Goal: Information Seeking & Learning: Learn about a topic

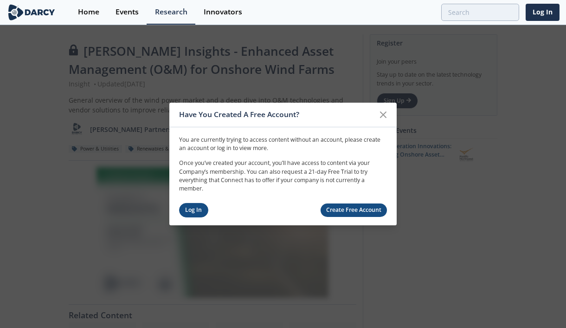
click at [200, 215] on link "Log In" at bounding box center [193, 210] width 29 height 14
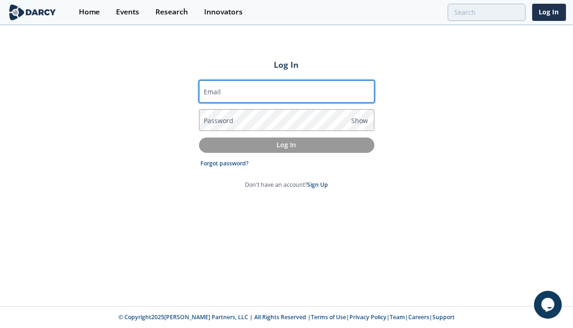
click at [264, 97] on input "Email" at bounding box center [286, 91] width 175 height 22
type input "[PERSON_NAME][EMAIL_ADDRESS][PERSON_NAME][DOMAIN_NAME]"
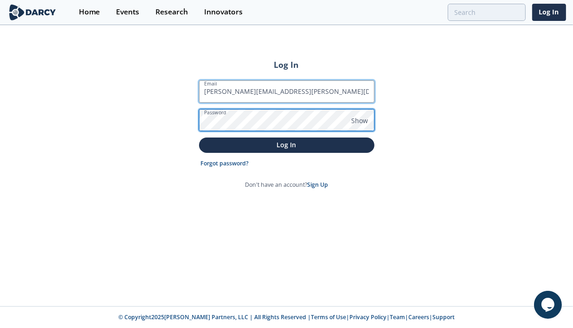
click at [199, 137] on button "Log In" at bounding box center [286, 144] width 175 height 15
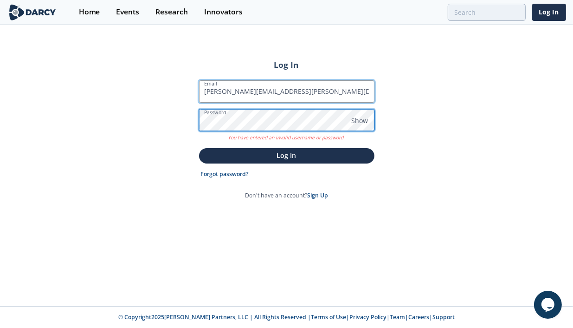
click at [199, 148] on button "Log In" at bounding box center [286, 155] width 175 height 15
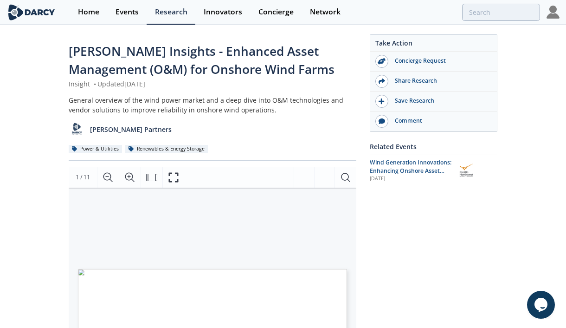
scroll to position [201, 0]
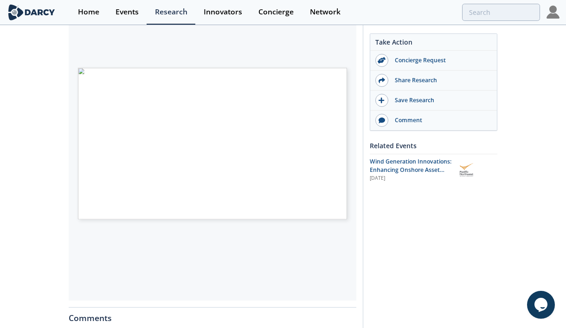
click at [538, 170] on div "[PERSON_NAME] Insights - Enhanced Asset Management (O&M) for Onshore Wind Farms…" at bounding box center [283, 165] width 566 height 681
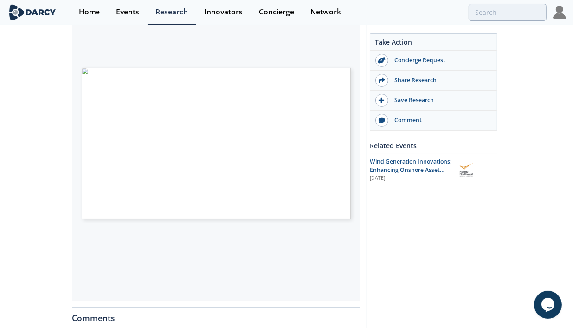
click at [225, 273] on div "WIND POWER INNOVATION ENHANCED ASSET MANAGEMENT (O&M) FOR ONSHORE WIND FARMS [P…" at bounding box center [216, 144] width 288 height 314
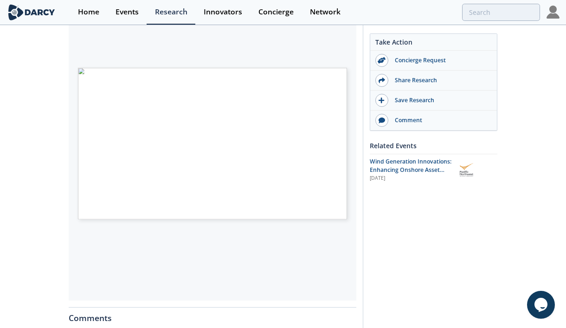
click at [440, 263] on div "Take Action Concierge Request Share Research Save Research Comment Related Even…" at bounding box center [430, 163] width 135 height 660
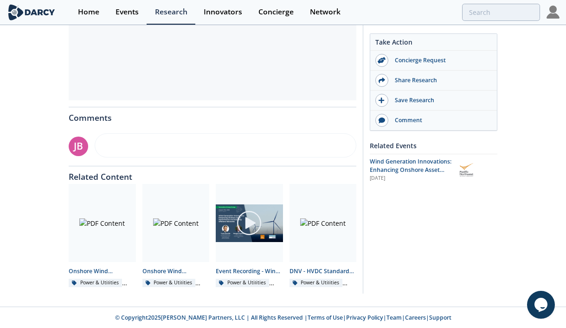
scroll to position [200, 0]
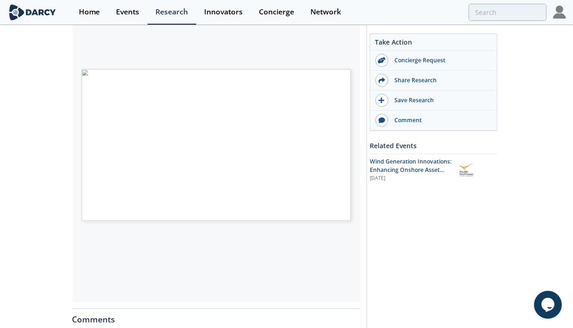
click at [286, 143] on span "Page 1" at bounding box center [261, 175] width 346 height 198
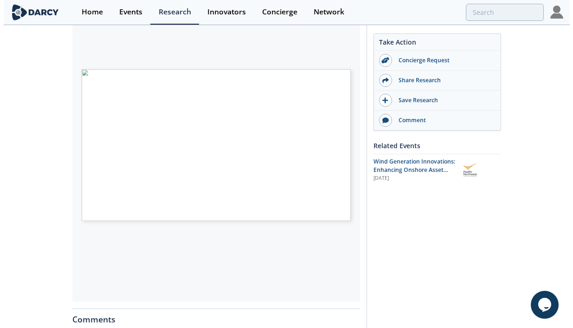
scroll to position [0, 0]
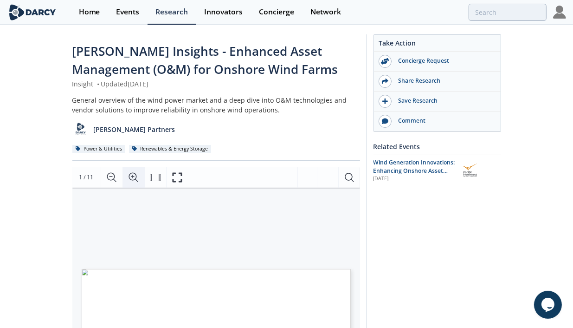
click at [141, 175] on button "Zoom In" at bounding box center [134, 177] width 22 height 20
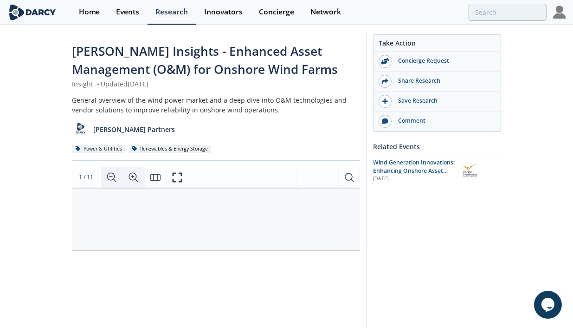
click at [113, 175] on icon "Zoom Out" at bounding box center [111, 177] width 11 height 11
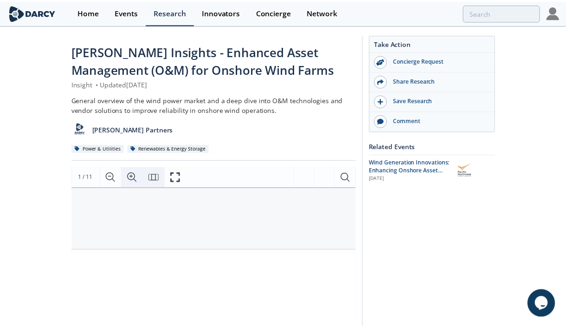
scroll to position [0, 0]
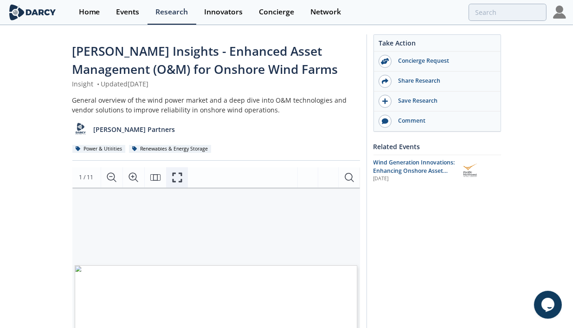
click at [178, 181] on icon "Fullscreen" at bounding box center [177, 177] width 10 height 10
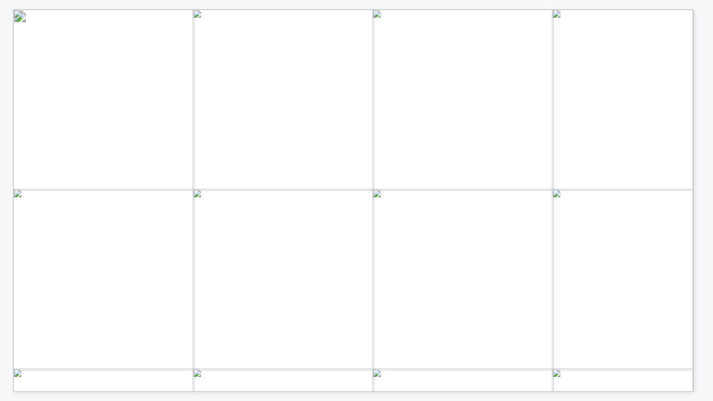
click at [389, 225] on span "Page 1" at bounding box center [574, 333] width 1089 height 612
click at [396, 233] on span "Page 1" at bounding box center [574, 333] width 1089 height 612
